Goal: Task Accomplishment & Management: Use online tool/utility

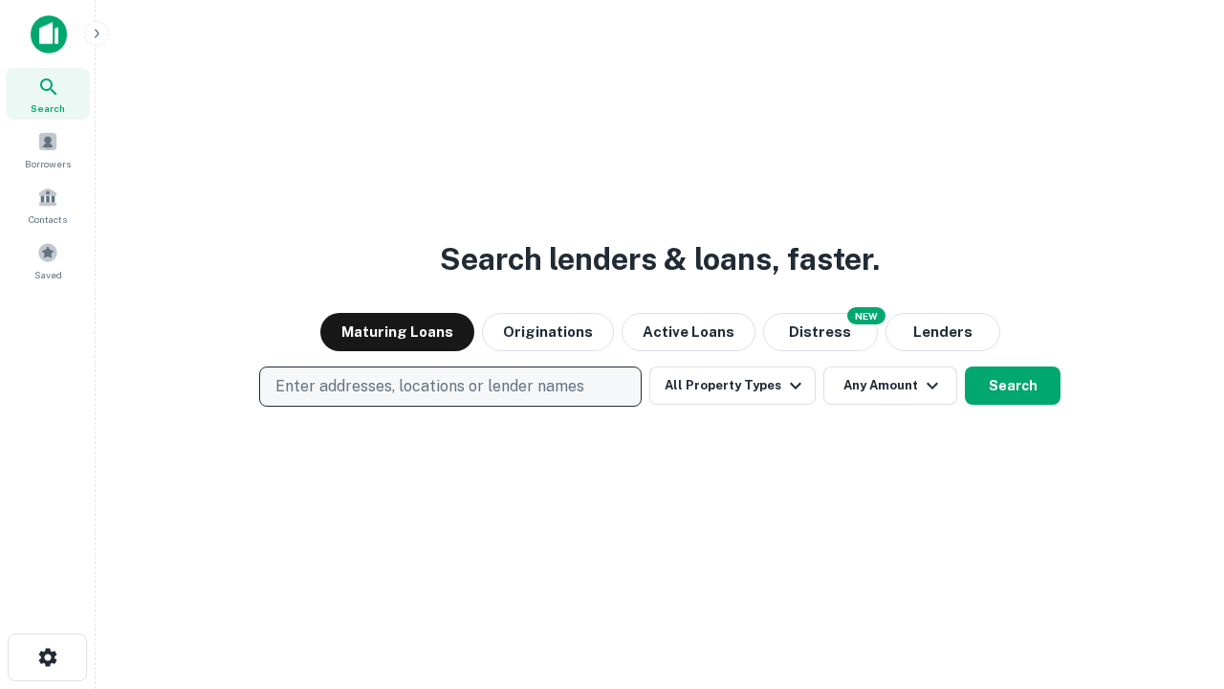
click at [450, 386] on p "Enter addresses, locations or lender names" at bounding box center [429, 386] width 309 height 23
type input "**********"
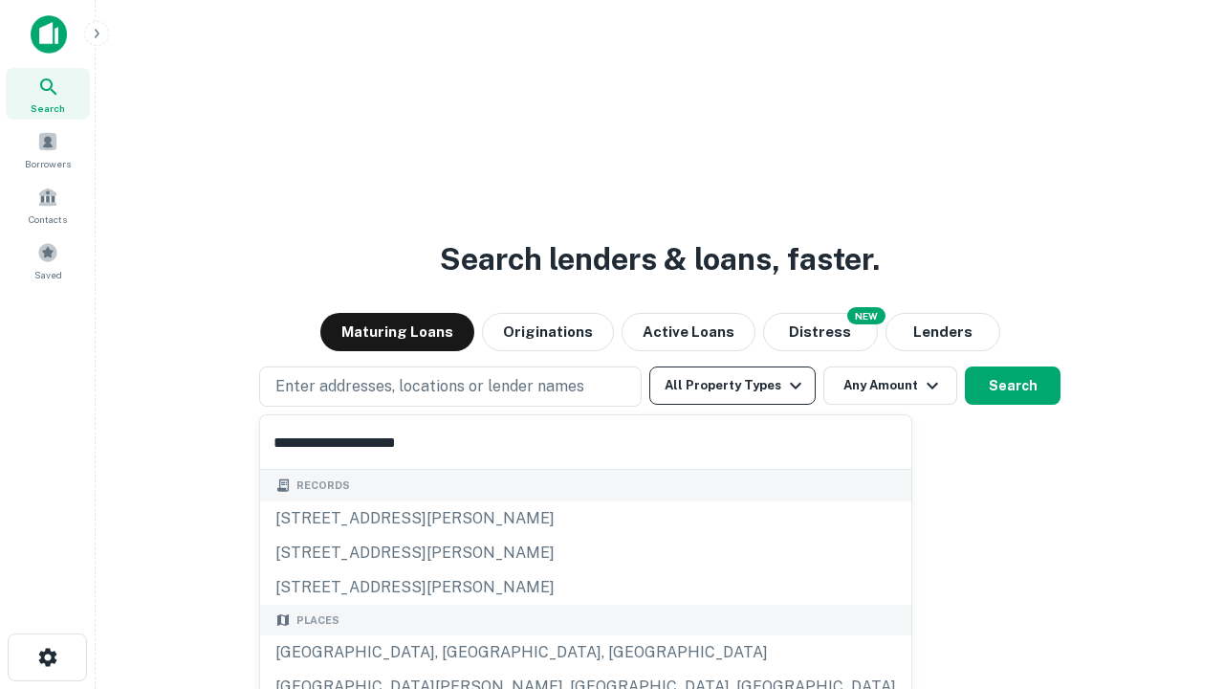
click at [457, 652] on div "Santa Monica, CA, USA" at bounding box center [585, 652] width 651 height 34
click at [733, 385] on button "All Property Types" at bounding box center [732, 385] width 166 height 38
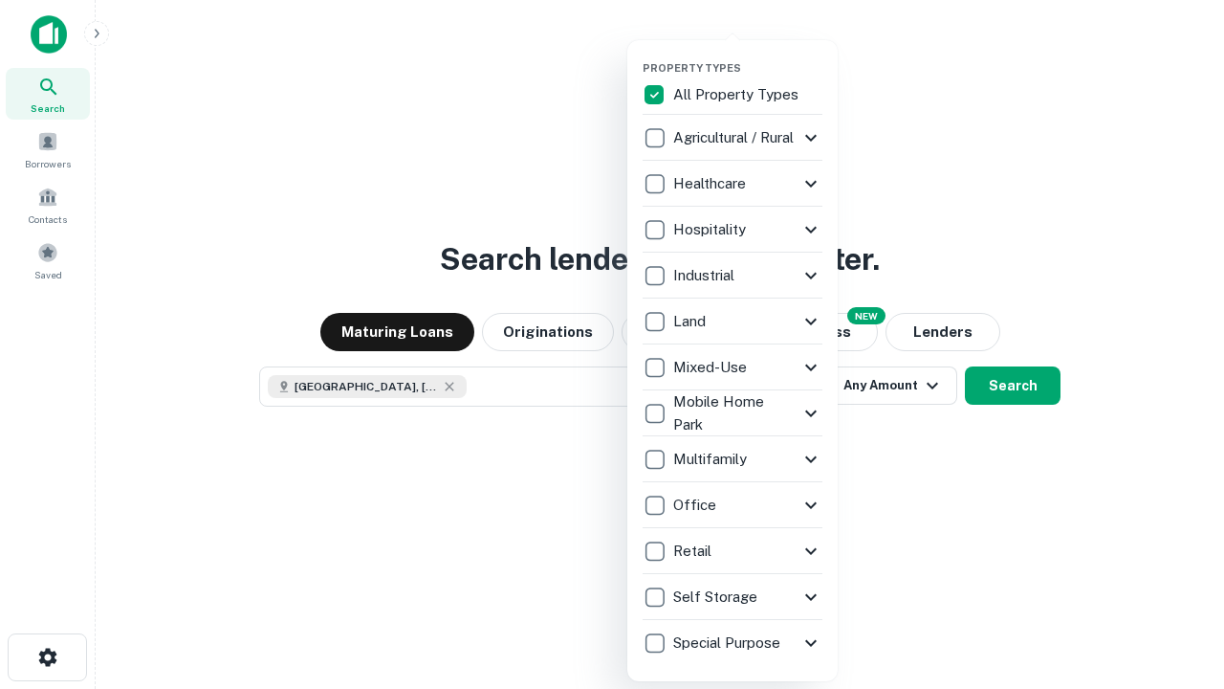
click at [748, 55] on button "button" at bounding box center [748, 55] width 210 height 1
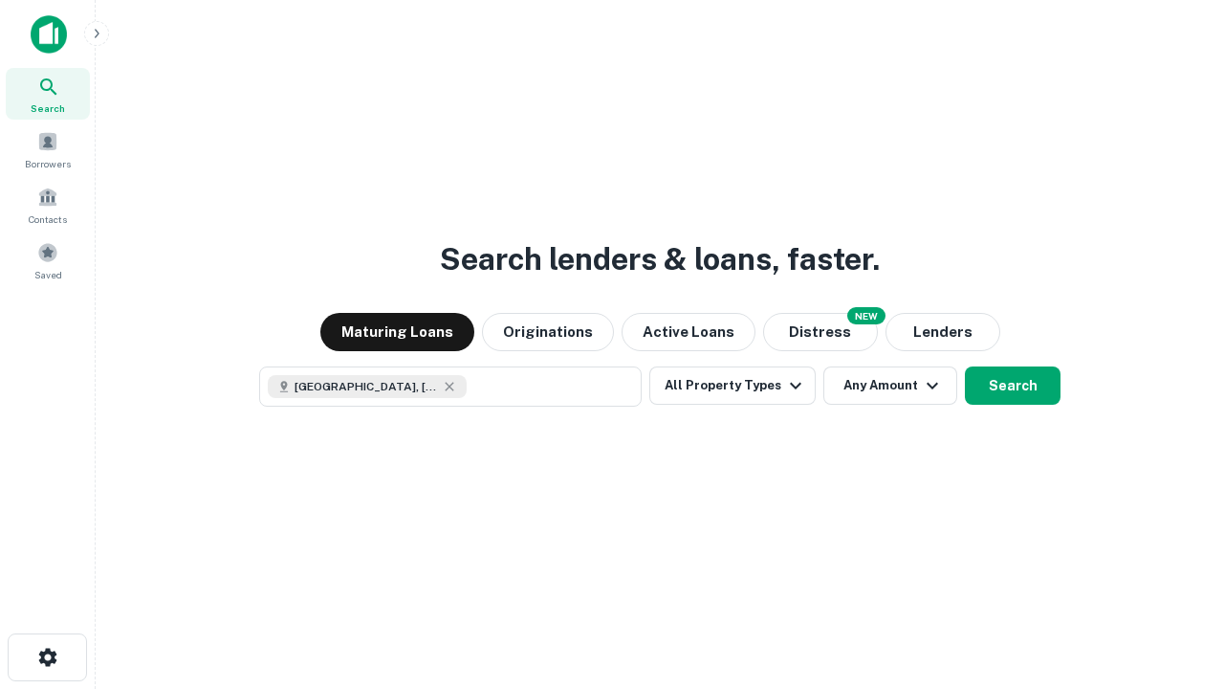
scroll to position [31, 0]
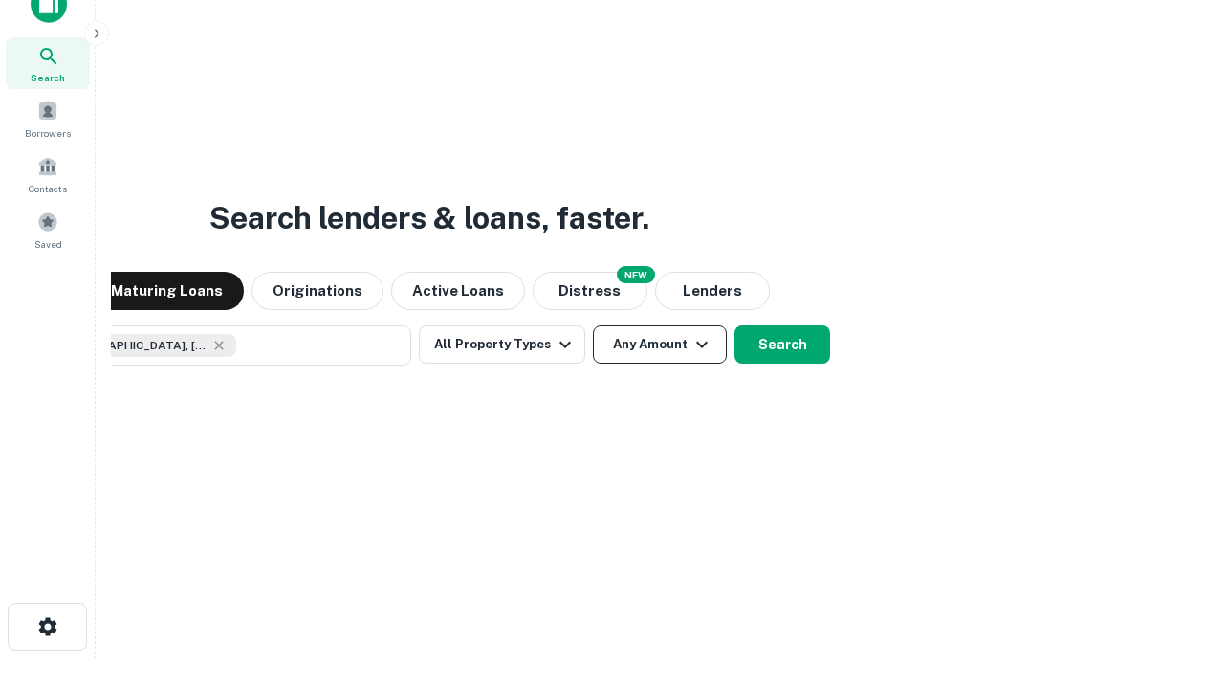
click at [593, 325] on button "Any Amount" at bounding box center [660, 344] width 134 height 38
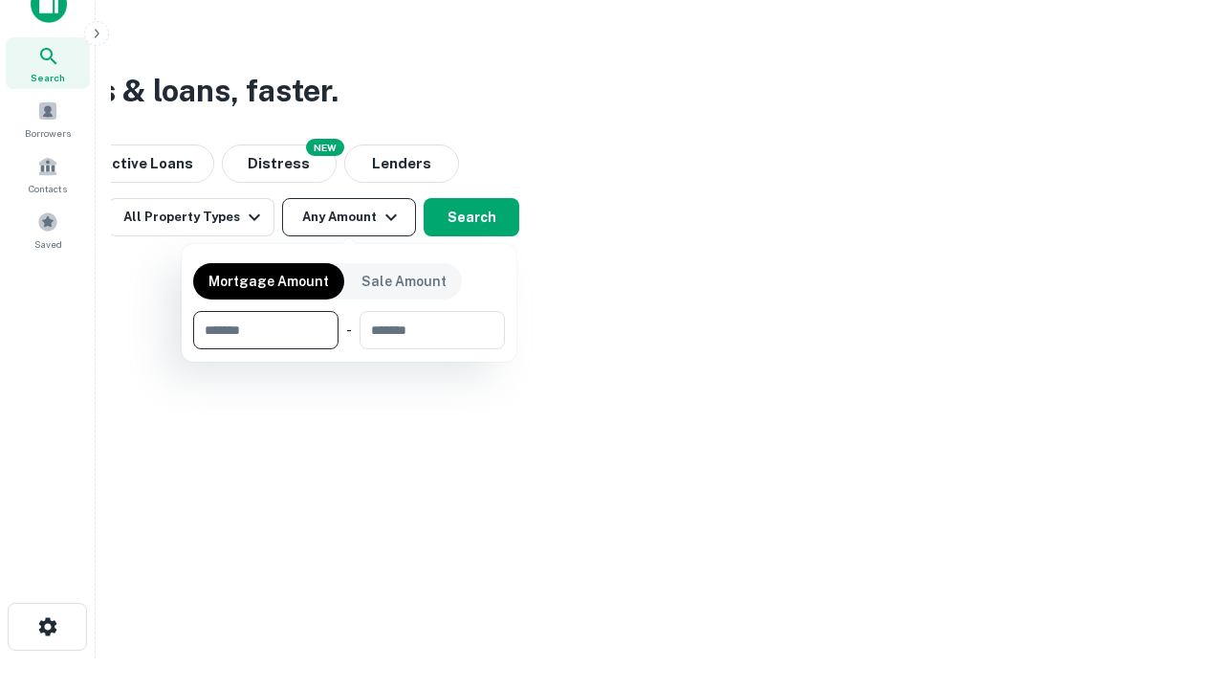
type input "*******"
click at [349, 349] on button "button" at bounding box center [349, 349] width 312 height 1
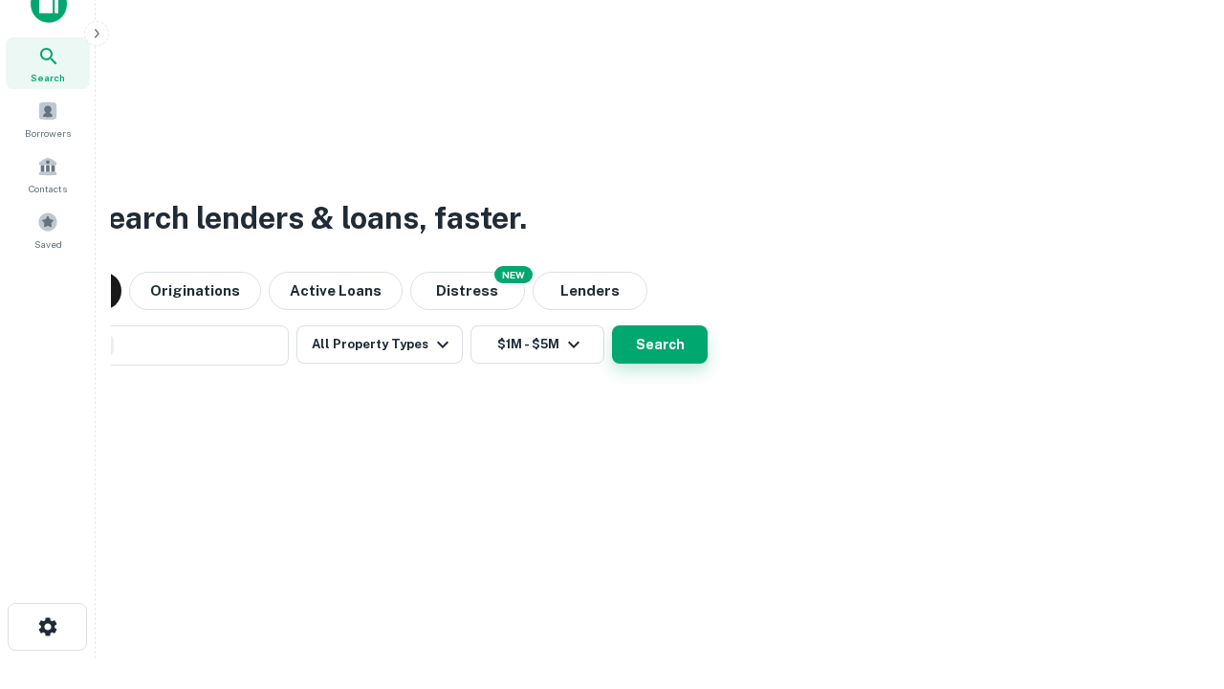
click at [612, 325] on button "Search" at bounding box center [660, 344] width 96 height 38
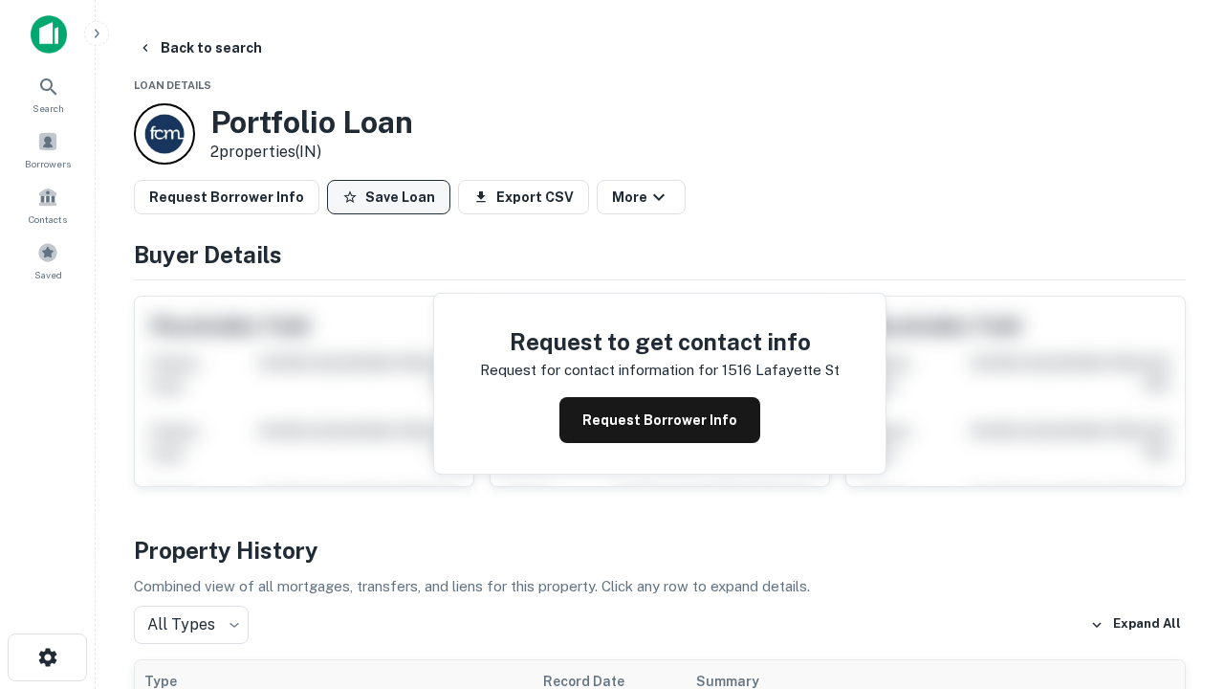
click at [388, 197] on button "Save Loan" at bounding box center [388, 197] width 123 height 34
click at [393, 197] on button "Loan Saved" at bounding box center [393, 197] width 132 height 34
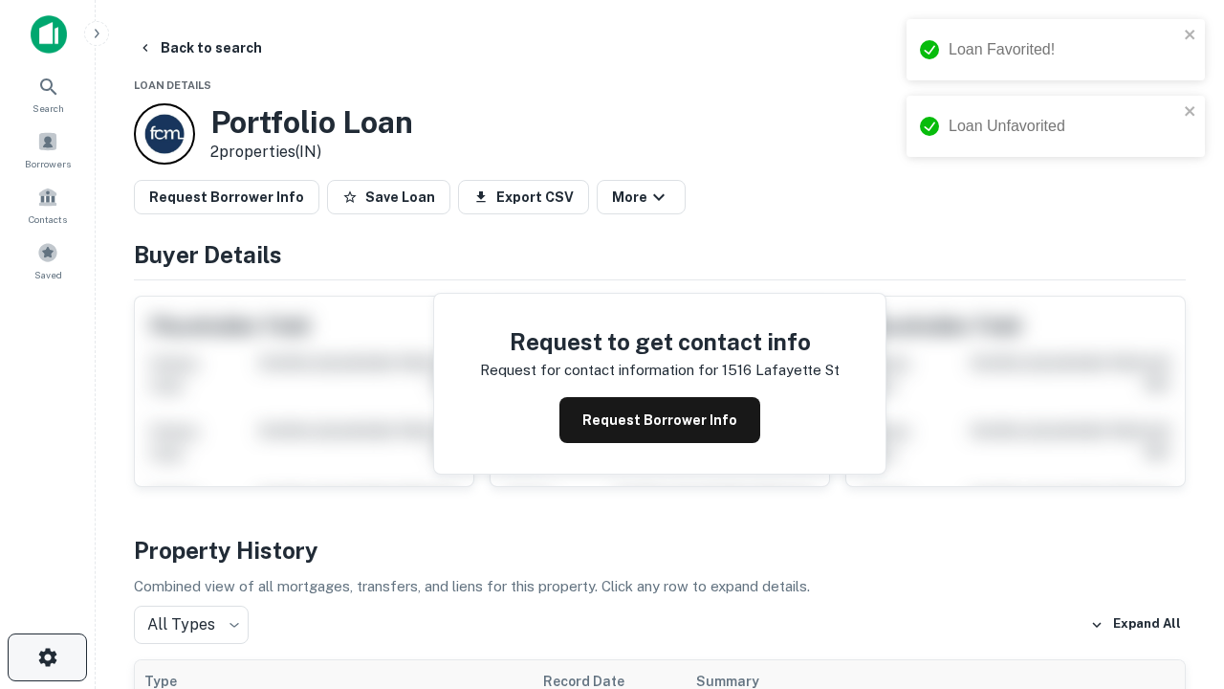
click at [47, 657] on icon "button" at bounding box center [47, 657] width 23 height 23
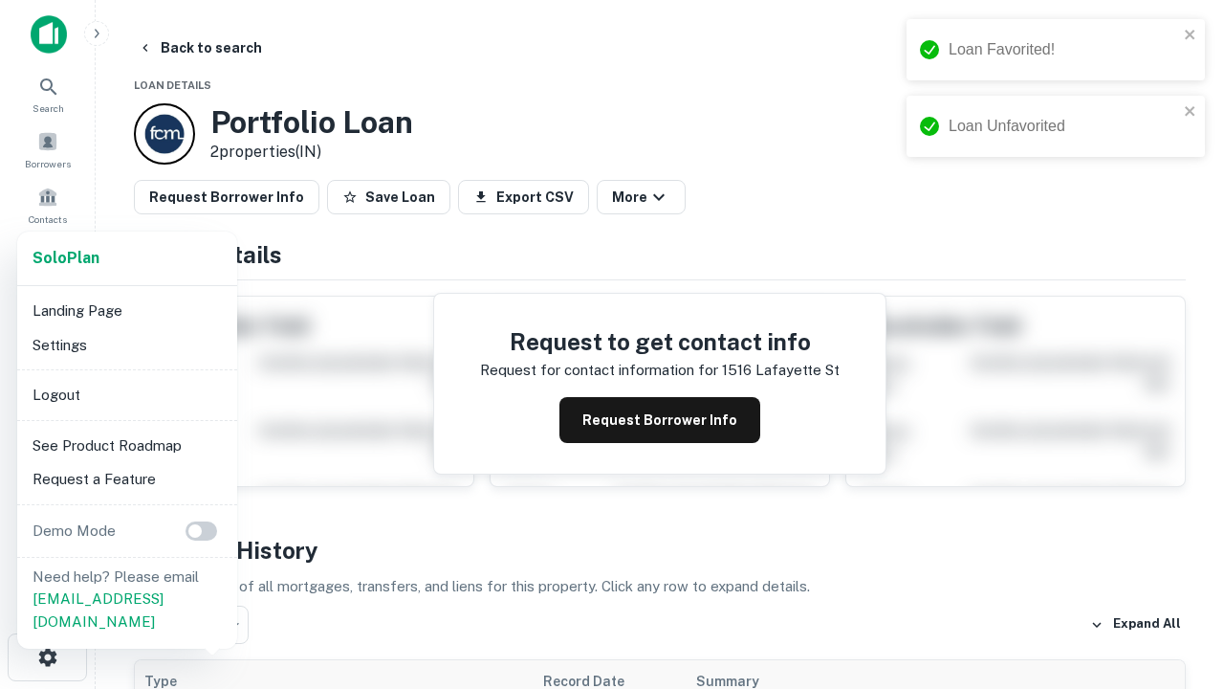
click at [126, 394] on li "Logout" at bounding box center [127, 395] width 205 height 34
